Goal: Transaction & Acquisition: Purchase product/service

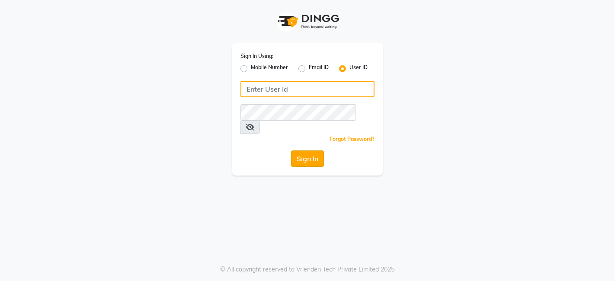
type input "thehairwizards"
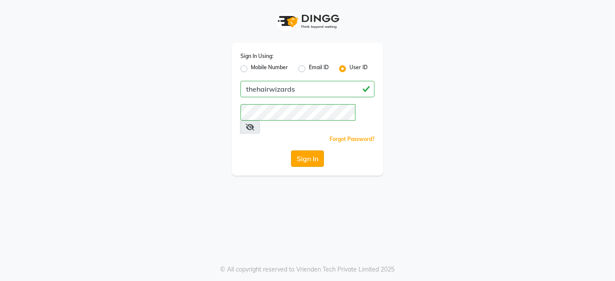
click at [315, 151] on button "Sign In" at bounding box center [307, 159] width 33 height 16
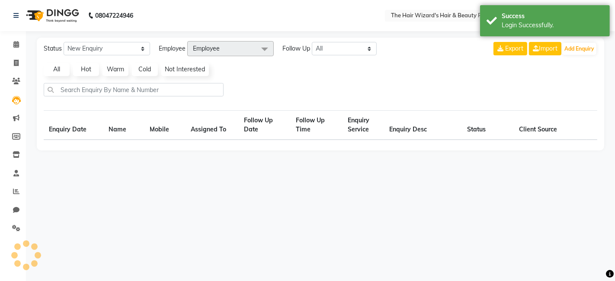
select select "en"
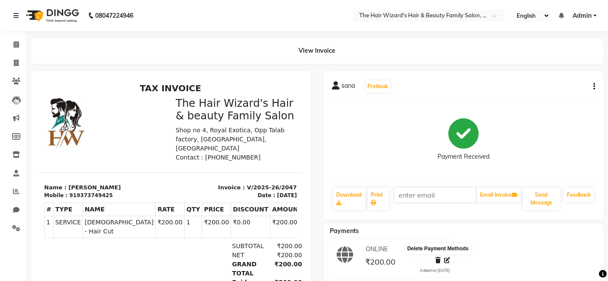
click at [436, 260] on icon at bounding box center [437, 260] width 5 height 6
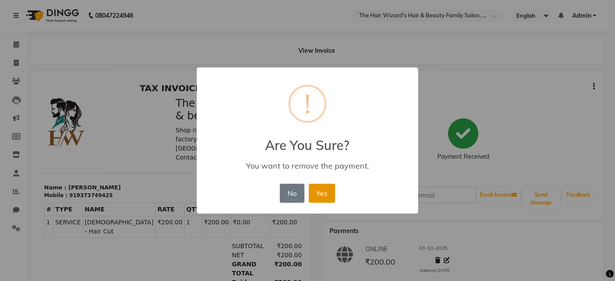
click at [327, 199] on button "Yes" at bounding box center [322, 193] width 26 height 19
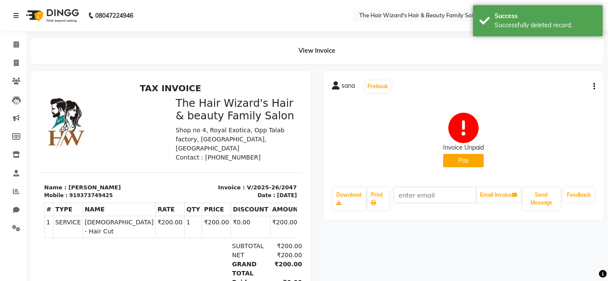
click at [470, 163] on button "Pay" at bounding box center [463, 160] width 41 height 13
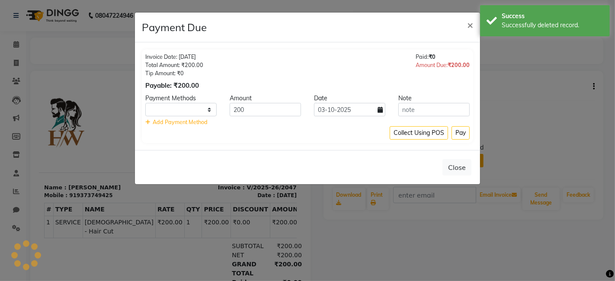
select select "1"
click at [462, 134] on button "Pay" at bounding box center [461, 132] width 18 height 13
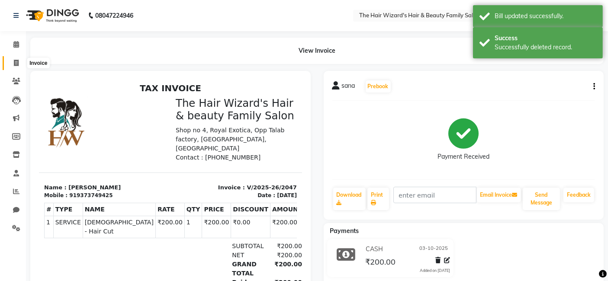
click at [15, 60] on icon at bounding box center [16, 63] width 5 height 6
select select "service"
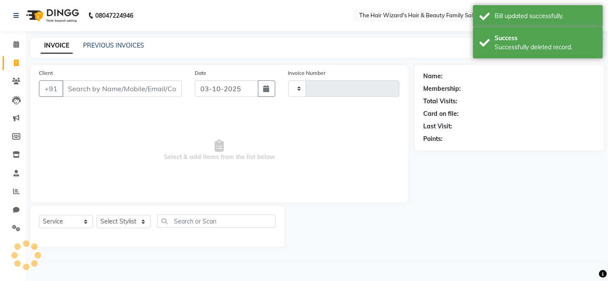
type input "2050"
select select "8473"
